Goal: Subscribe to service/newsletter

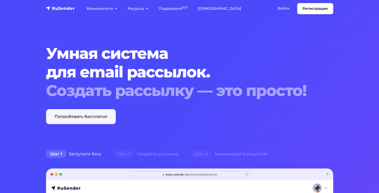
click at [95, 115] on link "Попробовать бесплатно" at bounding box center [81, 116] width 70 height 15
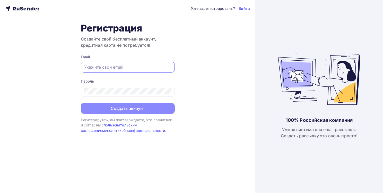
click at [105, 66] on input "text" at bounding box center [127, 67] width 87 height 6
click at [94, 65] on input "text" at bounding box center [127, 67] width 87 height 6
type input "kristin3011@mail.ru"
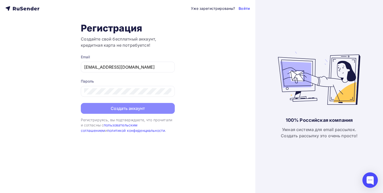
click at [22, 7] on icon at bounding box center [21, 9] width 3 height 4
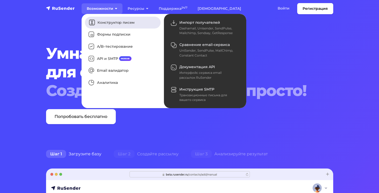
click at [120, 23] on link "Конструктор писем" at bounding box center [123, 22] width 76 height 12
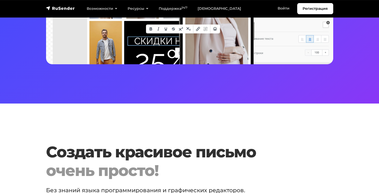
scroll to position [180, 0]
